Goal: Find specific page/section: Find specific page/section

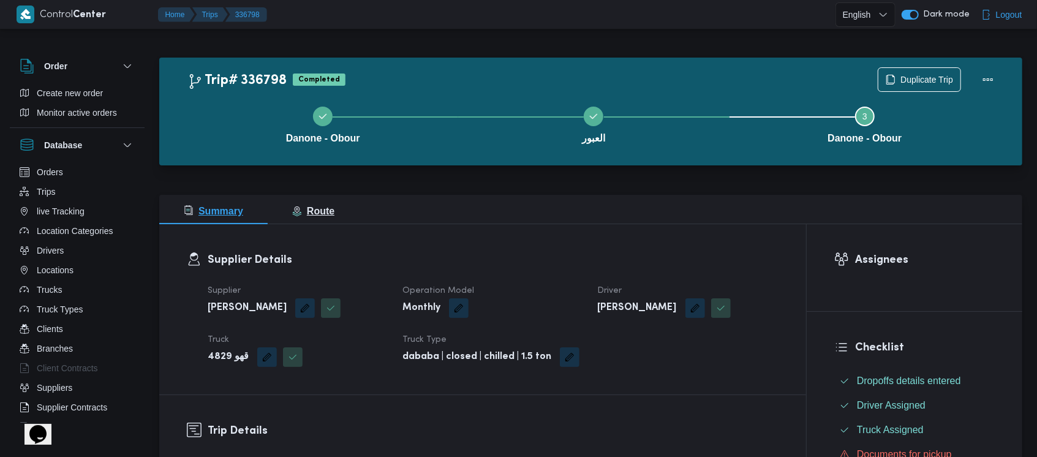
click at [321, 208] on span "Route" at bounding box center [313, 211] width 42 height 10
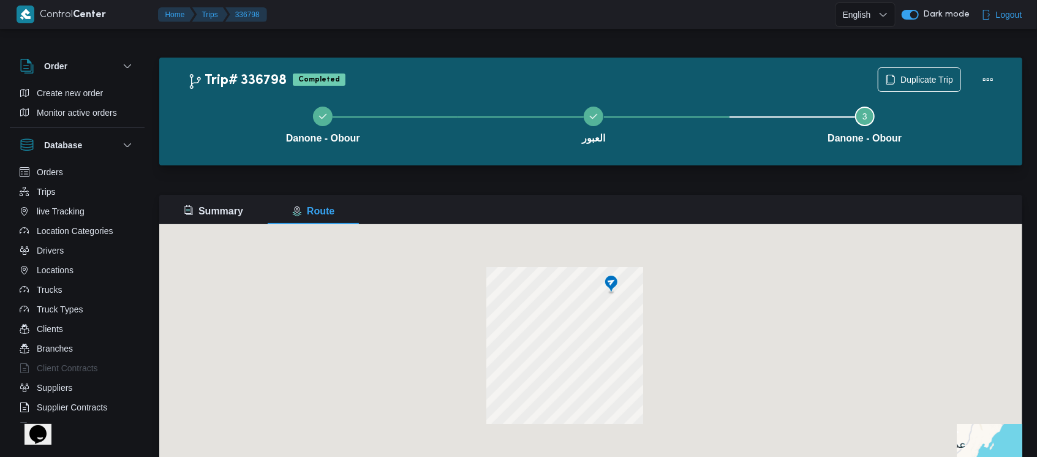
drag, startPoint x: 603, startPoint y: 315, endPoint x: 602, endPoint y: 287, distance: 28.8
click at [602, 287] on img at bounding box center [611, 284] width 20 height 20
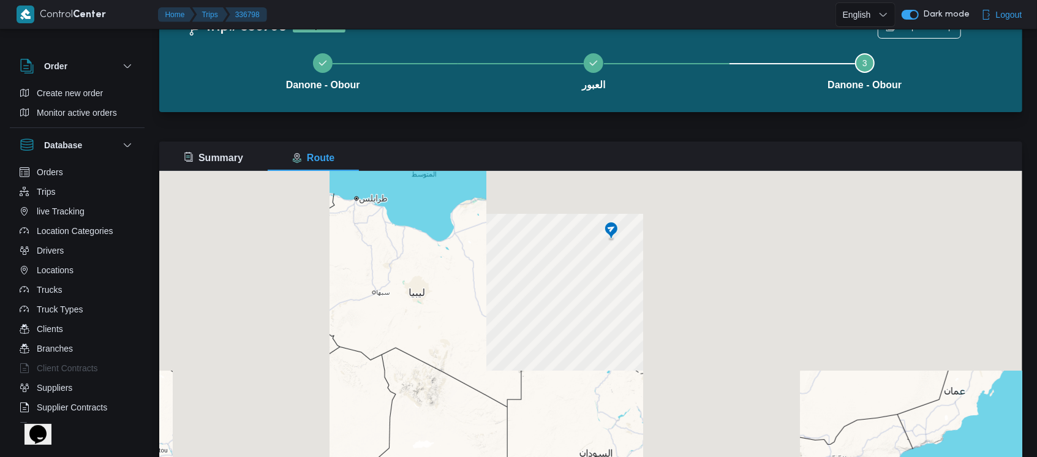
scroll to position [88, 0]
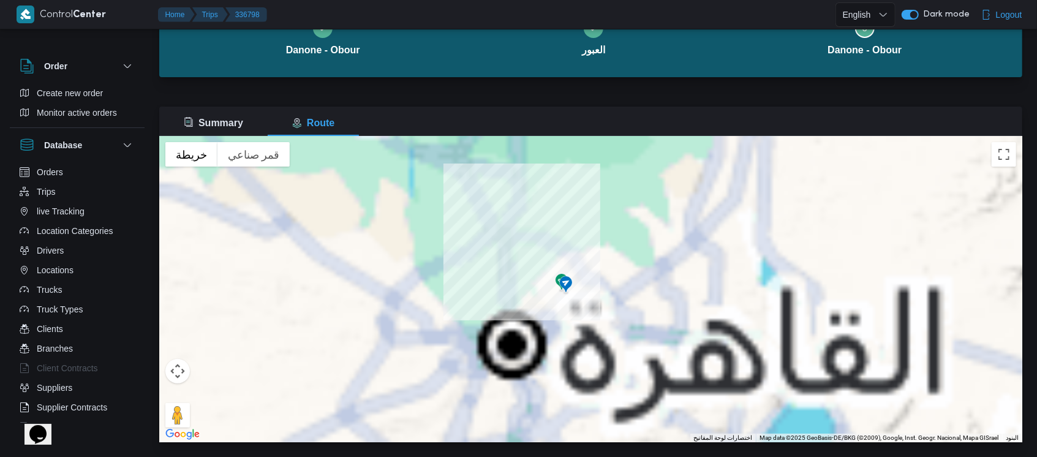
drag, startPoint x: 581, startPoint y: 307, endPoint x: 587, endPoint y: 273, distance: 35.4
click at [587, 273] on div at bounding box center [590, 289] width 863 height 306
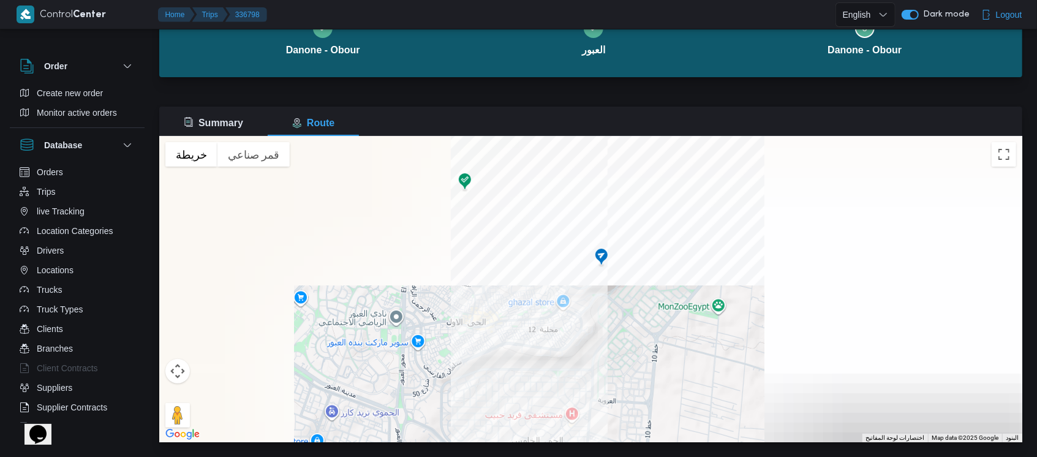
drag, startPoint x: 581, startPoint y: 220, endPoint x: 554, endPoint y: 405, distance: 186.9
click at [554, 405] on div at bounding box center [590, 289] width 863 height 306
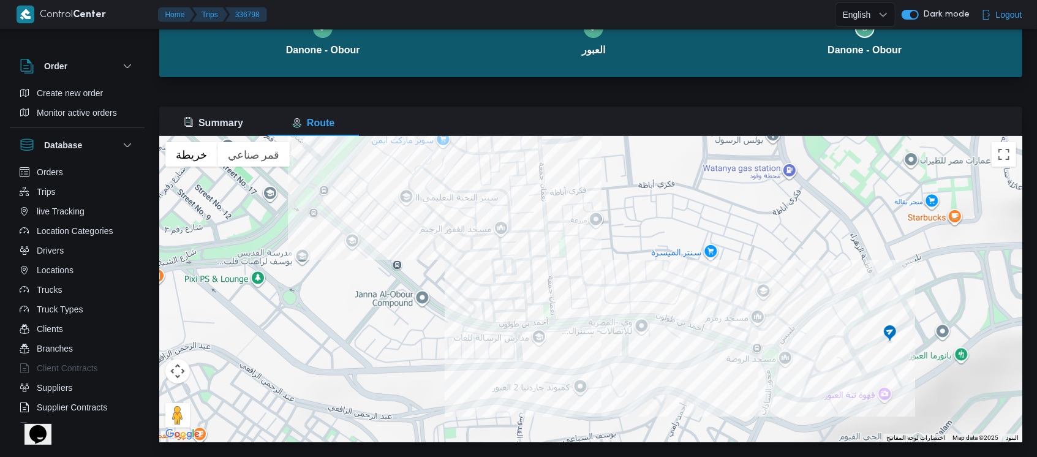
drag, startPoint x: 529, startPoint y: 274, endPoint x: 710, endPoint y: 393, distance: 217.1
click at [710, 393] on div at bounding box center [590, 289] width 863 height 306
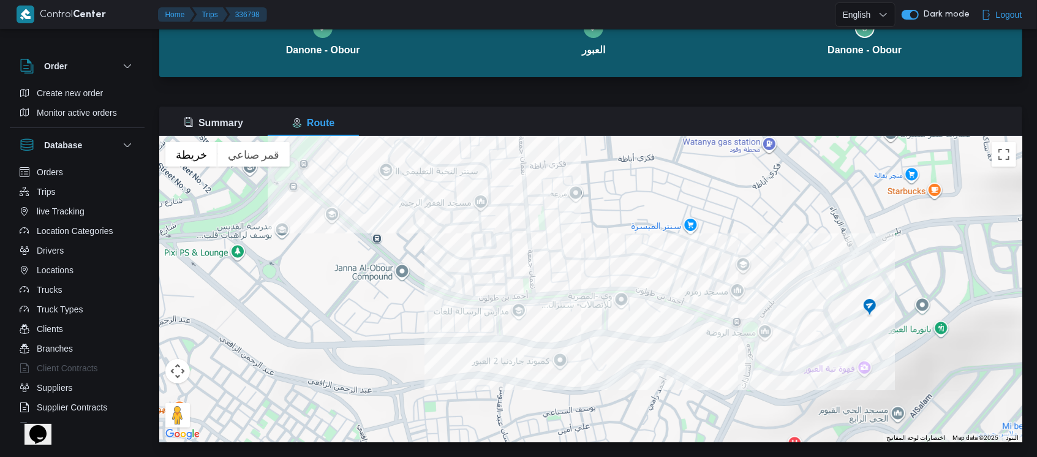
drag, startPoint x: 681, startPoint y: 309, endPoint x: 652, endPoint y: 260, distance: 57.7
click at [652, 260] on div at bounding box center [590, 289] width 863 height 306
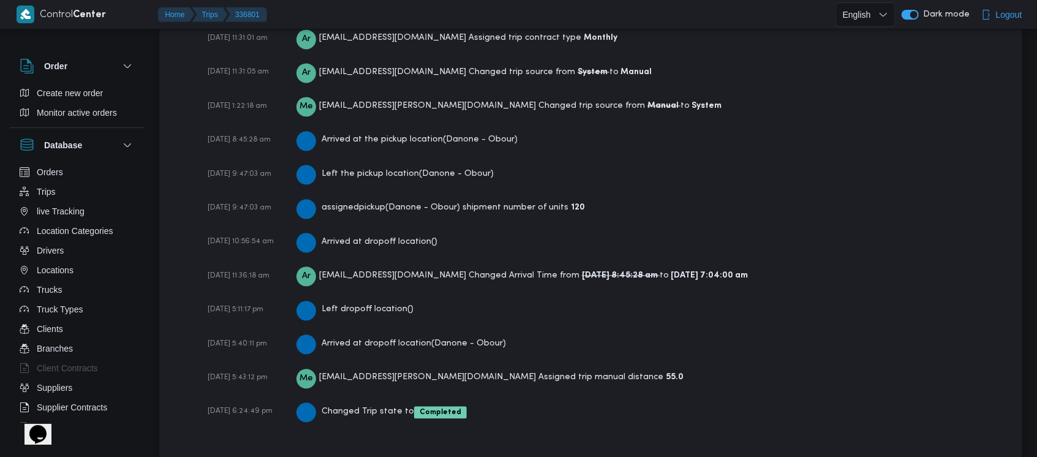
scroll to position [1866, 0]
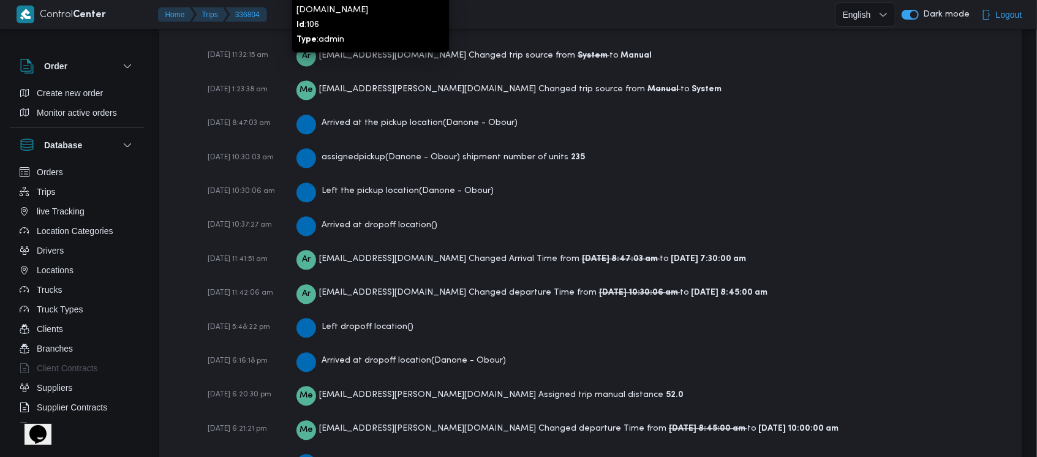
scroll to position [1851, 0]
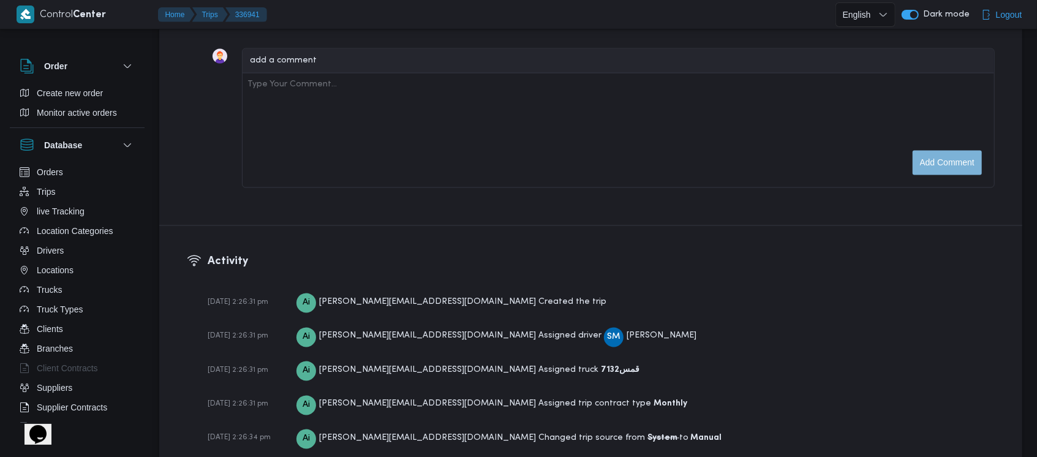
scroll to position [1934, 0]
